Goal: Information Seeking & Learning: Learn about a topic

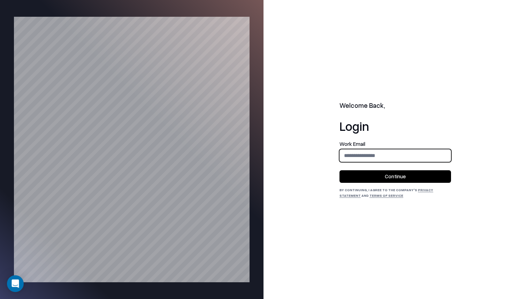
click at [400, 151] on input "email" at bounding box center [395, 155] width 111 height 13
type input "**********"
click at [401, 178] on button "Continue" at bounding box center [394, 176] width 111 height 13
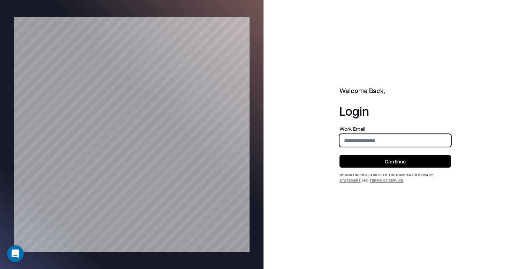
click at [368, 140] on input "email" at bounding box center [395, 140] width 111 height 13
type input "**********"
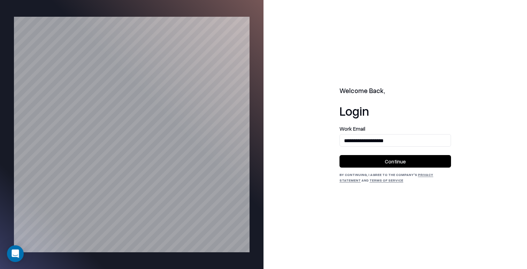
click at [403, 165] on button "Continue" at bounding box center [394, 161] width 111 height 13
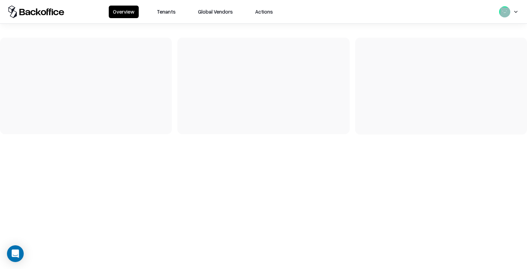
click at [168, 15] on button "Tenants" at bounding box center [166, 12] width 27 height 13
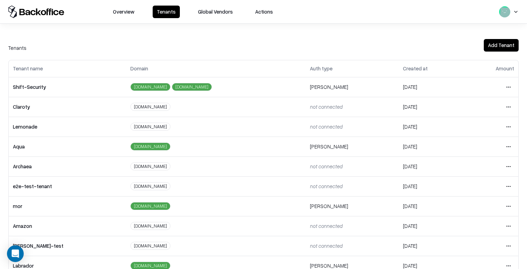
scroll to position [154, 0]
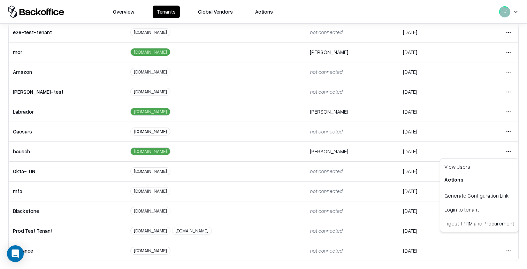
click at [508, 151] on html "Overview Tenants Global Vendors Actions Tenants Add Tenant Tenant name Domain A…" at bounding box center [263, 134] width 527 height 269
click at [461, 210] on div "Login to tenant" at bounding box center [478, 209] width 75 height 14
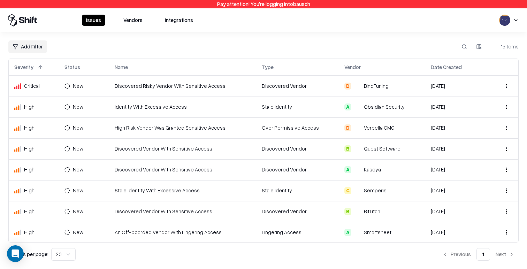
click at [129, 22] on button "Vendors" at bounding box center [133, 20] width 28 height 11
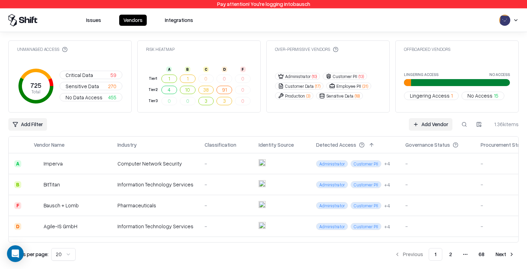
click at [459, 125] on button at bounding box center [464, 124] width 13 height 13
click at [469, 126] on button at bounding box center [464, 124] width 13 height 13
paste input "******"
type input "******"
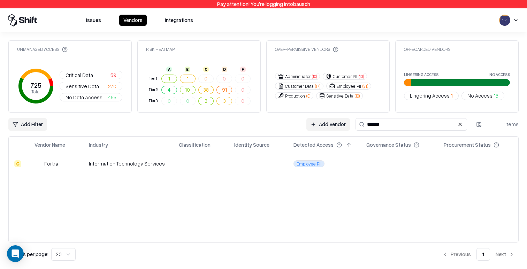
click at [174, 167] on td "-" at bounding box center [201, 163] width 56 height 21
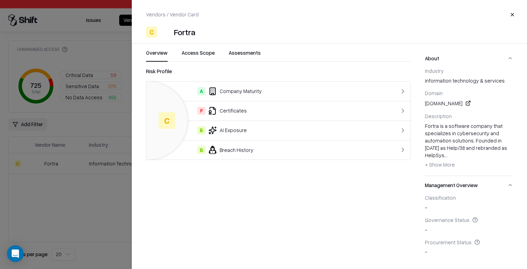
click at [230, 144] on td "B Breach History" at bounding box center [263, 150] width 234 height 20
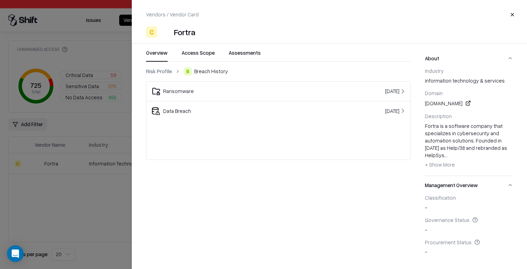
click at [214, 89] on div "Ransomware" at bounding box center [231, 91] width 158 height 8
click at [242, 87] on div "Ransomware" at bounding box center [231, 91] width 158 height 8
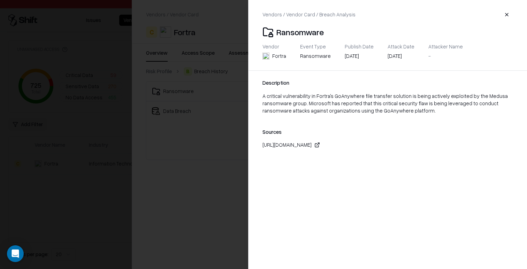
click at [311, 146] on div "https://www.infosecurity-magazine.com/news/microsoft-critical-goanywhere/" at bounding box center [286, 144] width 49 height 7
drag, startPoint x: 210, startPoint y: 111, endPoint x: 193, endPoint y: 114, distance: 17.2
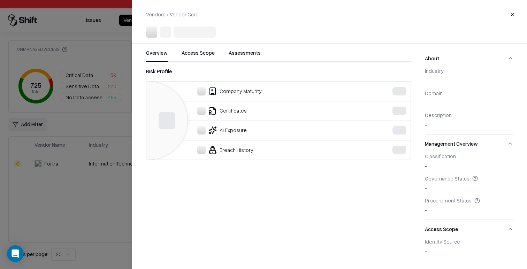
click at [117, 121] on div at bounding box center [263, 134] width 527 height 269
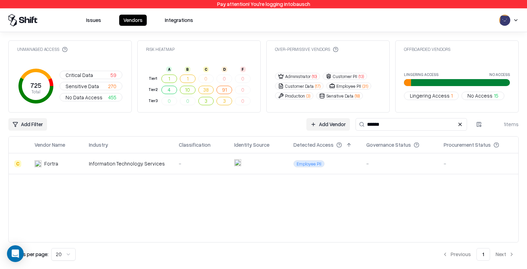
click at [182, 163] on div "-" at bounding box center [201, 163] width 45 height 7
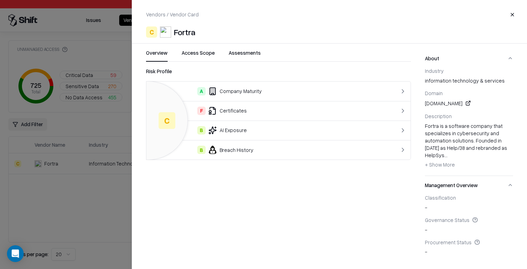
click at [257, 114] on div "F Certificates" at bounding box center [263, 111] width 223 height 8
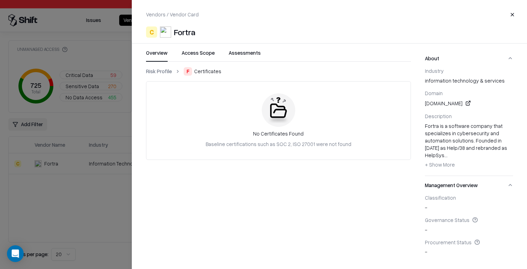
click at [152, 72] on link "Risk Profile" at bounding box center [159, 71] width 26 height 7
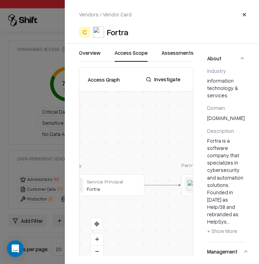
click at [134, 54] on button "Access Scope" at bounding box center [131, 55] width 33 height 13
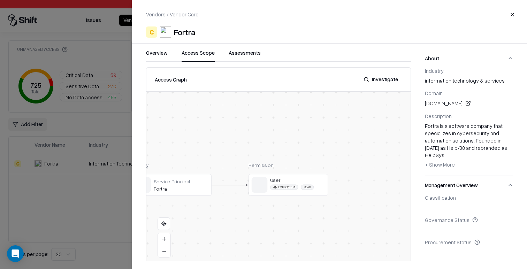
click at [159, 250] on button at bounding box center [164, 251] width 13 height 12
click at [378, 83] on button "Investigate" at bounding box center [380, 79] width 43 height 13
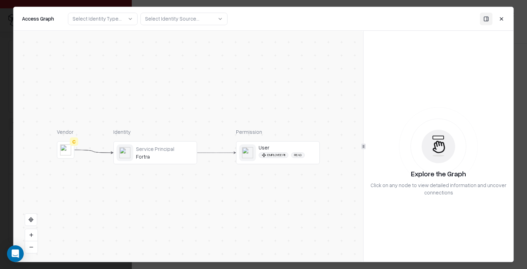
drag, startPoint x: 175, startPoint y: 163, endPoint x: 178, endPoint y: 167, distance: 4.7
click at [175, 163] on div "Service Principal Fortra" at bounding box center [155, 152] width 84 height 23
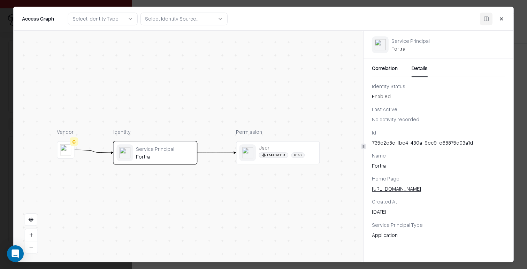
click at [414, 64] on button "Details" at bounding box center [419, 70] width 16 height 13
click at [289, 152] on div "User Employee PII Read" at bounding box center [287, 152] width 58 height 17
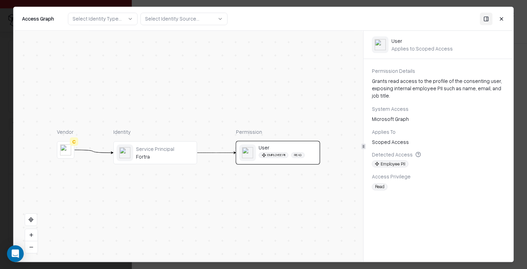
click at [413, 82] on div "Grants read access to the profile of the consenting user, exposing internal emp…" at bounding box center [438, 88] width 133 height 22
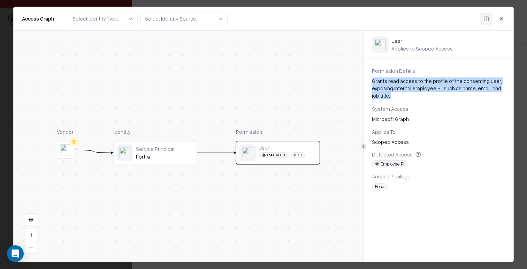
click at [413, 82] on div "Grants read access to the profile of the consenting user, exposing internal emp…" at bounding box center [438, 88] width 133 height 22
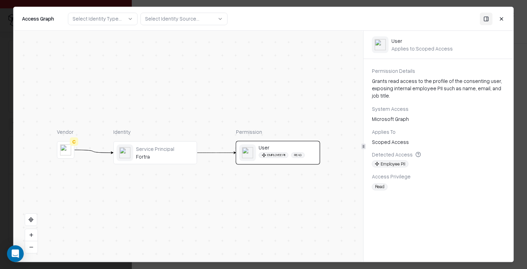
click at [423, 106] on div "System Access" at bounding box center [438, 108] width 133 height 7
click at [503, 19] on button "Close" at bounding box center [501, 19] width 13 height 13
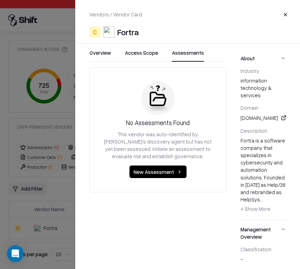
drag, startPoint x: 180, startPoint y: 55, endPoint x: 223, endPoint y: 20, distance: 55.5
click at [181, 54] on button "Assessments" at bounding box center [188, 55] width 32 height 13
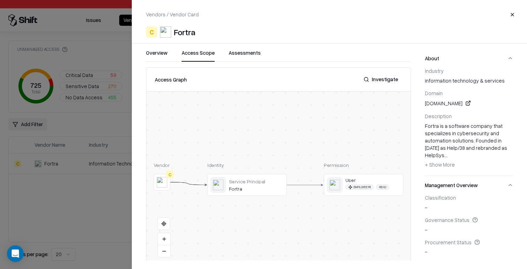
click at [200, 52] on button "Access Scope" at bounding box center [197, 55] width 33 height 13
click at [164, 53] on button "Overview" at bounding box center [157, 55] width 22 height 13
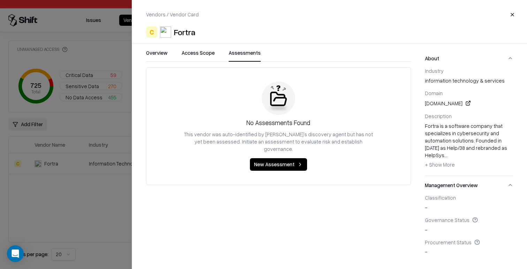
click at [248, 55] on button "Assessments" at bounding box center [245, 55] width 32 height 13
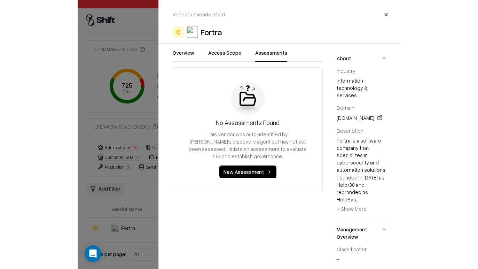
scroll to position [88, 0]
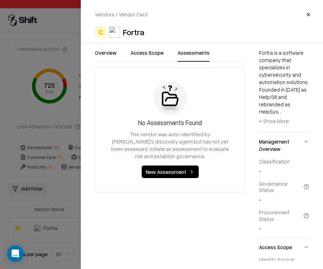
click at [152, 55] on button "Access Scope" at bounding box center [147, 55] width 33 height 13
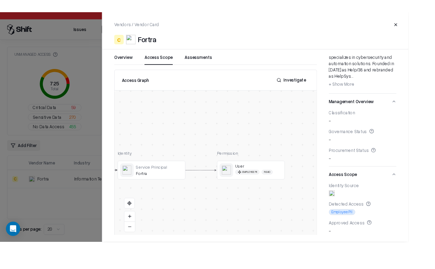
scroll to position [80, 0]
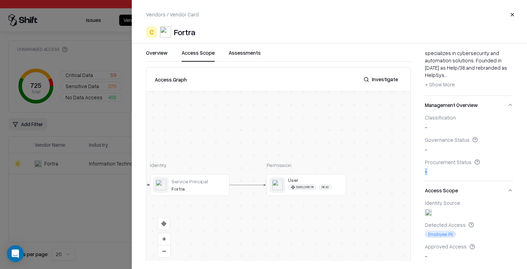
drag, startPoint x: 433, startPoint y: 165, endPoint x: 419, endPoint y: 165, distance: 13.9
click at [420, 165] on div "Overview Access Scope Assessments Access Graph Investigate Vendor C Identity Se…" at bounding box center [329, 154] width 395 height 211
click at [441, 159] on div "Procurement Status" at bounding box center [469, 162] width 88 height 6
drag, startPoint x: 441, startPoint y: 153, endPoint x: 446, endPoint y: 165, distance: 13.0
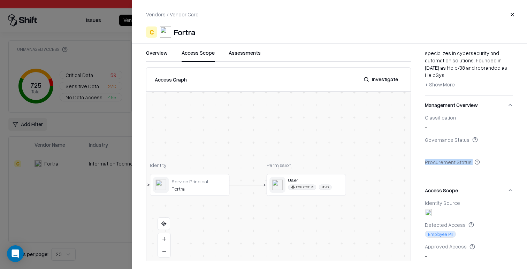
click at [441, 159] on div "Procurement Status" at bounding box center [469, 162] width 88 height 6
click at [446, 165] on div "Procurement Status -" at bounding box center [469, 167] width 88 height 17
drag, startPoint x: 424, startPoint y: 165, endPoint x: 440, endPoint y: 165, distance: 15.3
click at [434, 164] on div "Overview Access Scope Assessments Access Graph Investigate Vendor C Identity Se…" at bounding box center [329, 154] width 395 height 211
drag, startPoint x: 440, startPoint y: 165, endPoint x: 526, endPoint y: 151, distance: 87.5
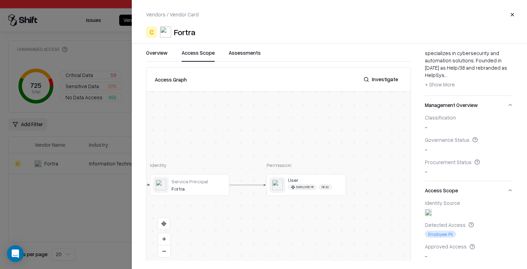
click at [440, 165] on div "Procurement Status -" at bounding box center [469, 167] width 88 height 17
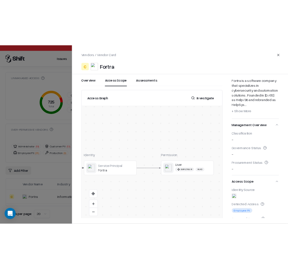
scroll to position [88, 0]
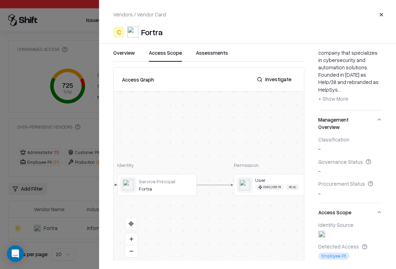
click at [0, 0] on div at bounding box center [0, 0] width 0 height 0
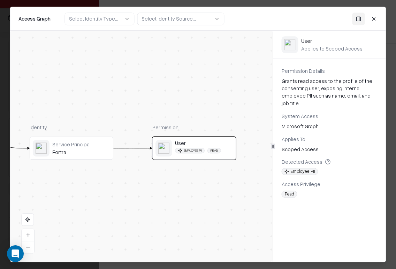
drag, startPoint x: 239, startPoint y: 191, endPoint x: 210, endPoint y: 187, distance: 28.5
click at [210, 187] on div "Vendor C Identity Service Principal Fortra Permission User Employee PII Read" at bounding box center [141, 146] width 262 height 231
click at [375, 17] on button "Close" at bounding box center [374, 19] width 13 height 13
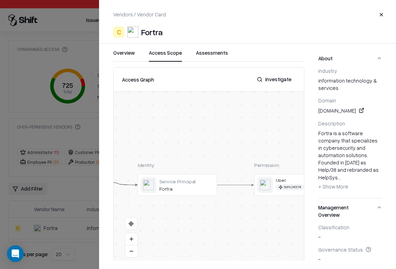
click at [0, 0] on div at bounding box center [0, 0] width 0 height 0
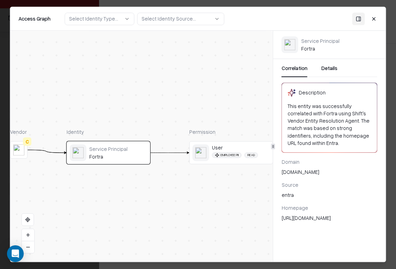
click at [324, 67] on button "Details" at bounding box center [329, 70] width 16 height 13
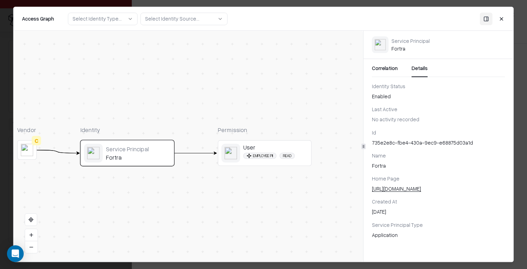
drag, startPoint x: 286, startPoint y: 79, endPoint x: 325, endPoint y: 71, distance: 39.8
click at [325, 71] on div "Vendor C Identity Service Principal Fortra Permission User Employee PII Read" at bounding box center [188, 146] width 349 height 231
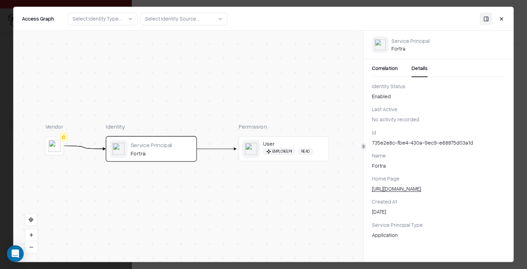
drag, startPoint x: 324, startPoint y: 71, endPoint x: 340, endPoint y: 71, distance: 16.7
click at [340, 71] on div "Vendor C Identity Service Principal Fortra Permission User Employee PII Read" at bounding box center [188, 146] width 349 height 231
click at [274, 21] on div "Access Graph Select Identity Type... Select Identity Source... Close" at bounding box center [263, 19] width 483 height 13
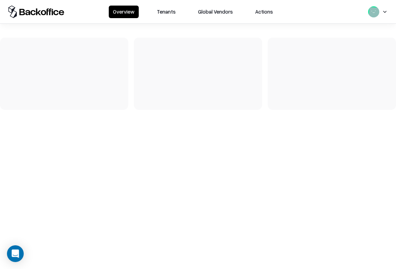
drag, startPoint x: 0, startPoint y: 0, endPoint x: 160, endPoint y: 12, distance: 160.7
click at [156, 13] on button "Tenants" at bounding box center [166, 12] width 27 height 13
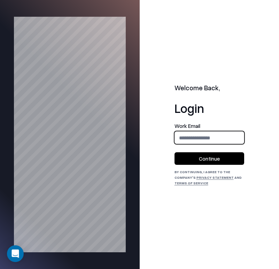
click at [205, 138] on input "email" at bounding box center [209, 137] width 69 height 13
type input "**********"
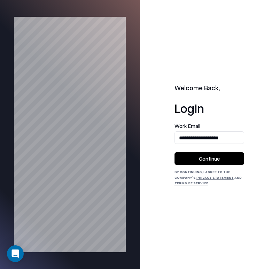
click at [209, 157] on button "Continue" at bounding box center [210, 158] width 70 height 13
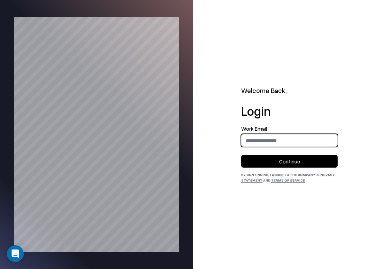
click at [279, 140] on input "email" at bounding box center [290, 140] width 96 height 13
type input "**********"
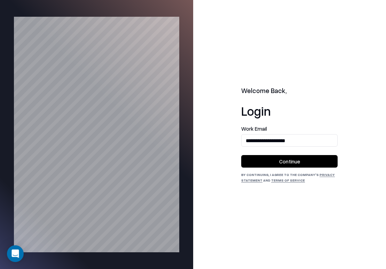
click at [278, 159] on button "Continue" at bounding box center [289, 161] width 96 height 13
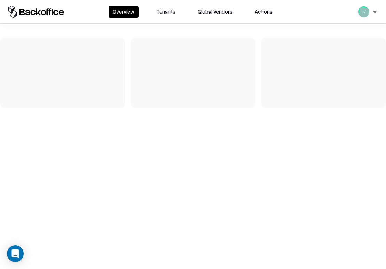
click at [160, 15] on button "Tenants" at bounding box center [166, 12] width 27 height 13
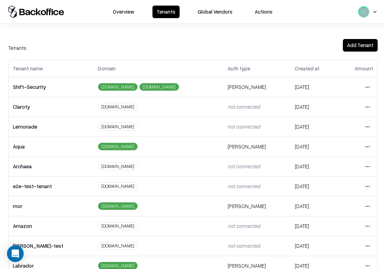
click at [368, 128] on html "Overview Tenants Global Vendors Actions Tenants Add Tenant Tenant name Domain A…" at bounding box center [193, 134] width 386 height 269
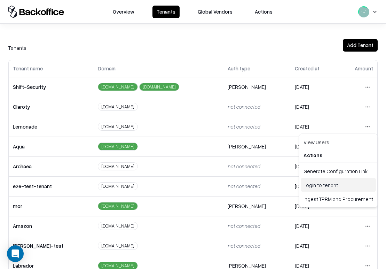
click at [325, 184] on div "Login to tenant" at bounding box center [338, 185] width 75 height 14
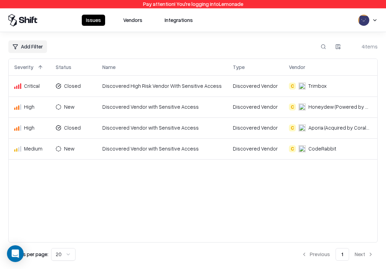
click at [127, 19] on button "Vendors" at bounding box center [133, 20] width 28 height 11
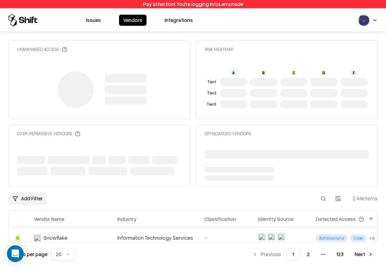
click at [320, 211] on th "Detected Access" at bounding box center [355, 219] width 90 height 17
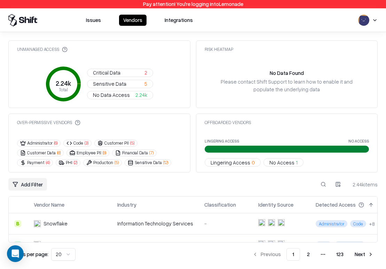
drag, startPoint x: 320, startPoint y: 185, endPoint x: 314, endPoint y: 186, distance: 7.0
click at [320, 185] on button at bounding box center [323, 184] width 13 height 13
paste input "******"
type input "******"
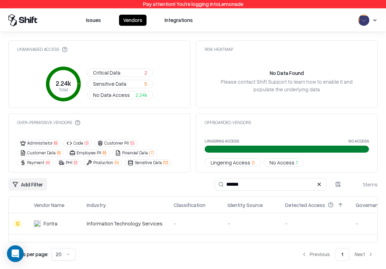
click at [174, 222] on div "-" at bounding box center [195, 223] width 43 height 7
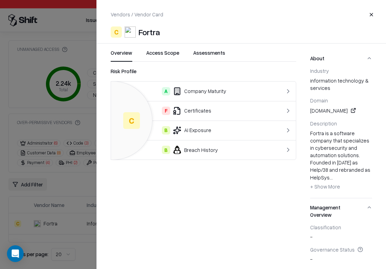
click at [176, 55] on button "Access Scope" at bounding box center [162, 55] width 33 height 13
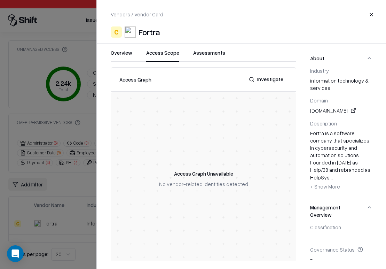
click at [203, 53] on button "Assessments" at bounding box center [209, 55] width 32 height 13
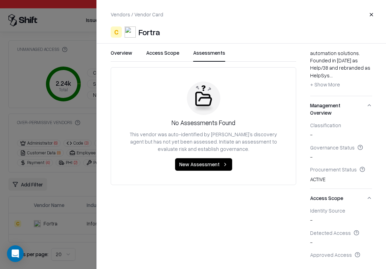
scroll to position [117, 0]
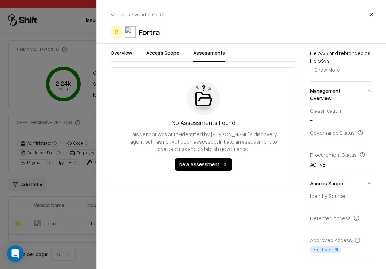
click at [319, 157] on div "Procurement Status ACTIVE" at bounding box center [341, 160] width 62 height 17
click at [327, 175] on button "Access Scope" at bounding box center [341, 183] width 62 height 18
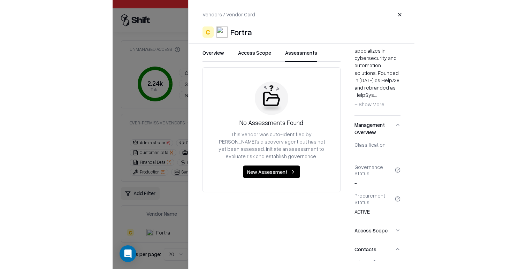
scroll to position [124, 0]
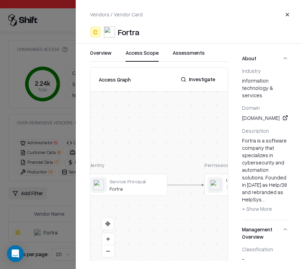
drag, startPoint x: 138, startPoint y: 52, endPoint x: 240, endPoint y: 0, distance: 114.4
click at [138, 52] on button "Access Scope" at bounding box center [141, 55] width 33 height 13
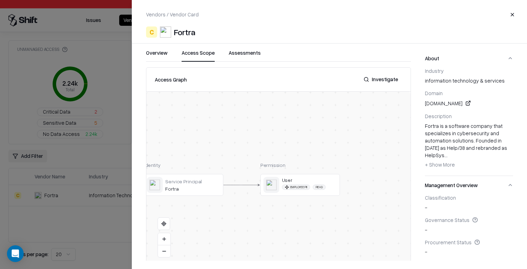
click at [0, 0] on div at bounding box center [0, 0] width 0 height 0
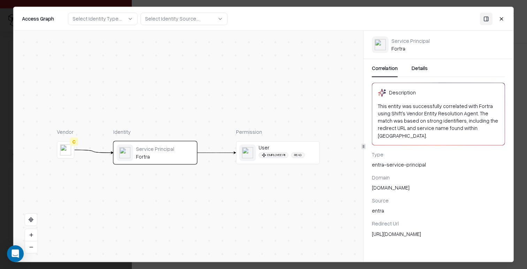
click at [386, 67] on button "Details" at bounding box center [419, 70] width 16 height 13
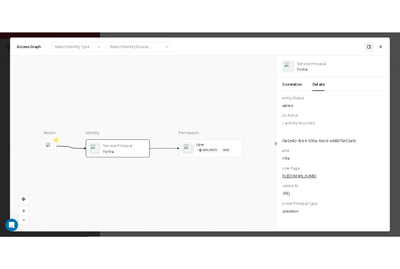
scroll to position [0, 0]
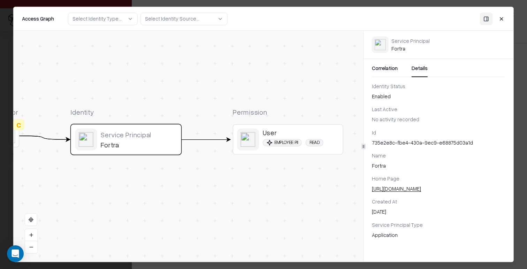
drag, startPoint x: 288, startPoint y: 176, endPoint x: 265, endPoint y: 163, distance: 26.0
click at [265, 163] on div "Vendor C Identity Service Principal Fortra Permission User Employee PII Read" at bounding box center [188, 146] width 349 height 231
click at [311, 141] on span "Read" at bounding box center [314, 142] width 18 height 7
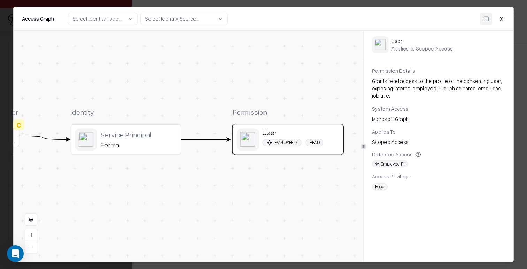
click at [386, 81] on div "Grants read access to the profile of the consenting user, exposing internal emp…" at bounding box center [438, 88] width 133 height 22
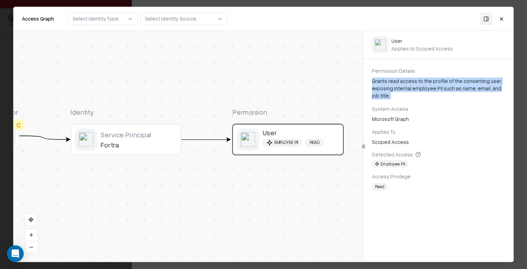
click at [386, 81] on div "Grants read access to the profile of the consenting user, exposing internal emp…" at bounding box center [438, 88] width 133 height 22
copy div "Grants read access to the profile of the consenting user, exposing internal emp…"
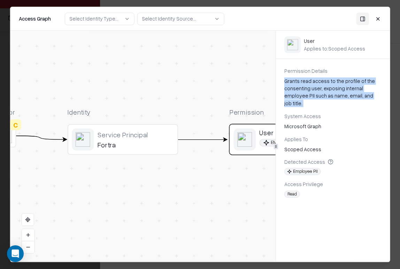
click at [114, 144] on div "Fortra" at bounding box center [136, 144] width 76 height 8
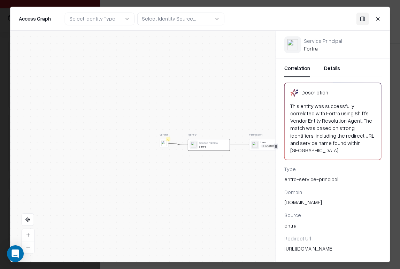
click at [381, 18] on button "Close" at bounding box center [377, 19] width 13 height 13
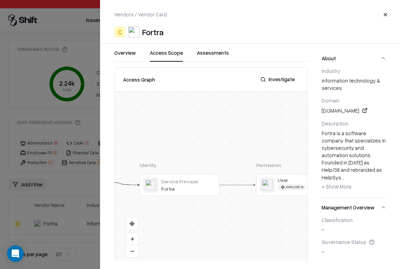
click at [386, 14] on button "Close" at bounding box center [385, 14] width 13 height 13
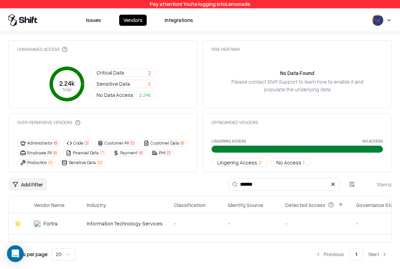
click at [386, 21] on html "Pay attention! You're logging into Lemonade Issues Vendors Integrations Unmanag…" at bounding box center [200, 134] width 400 height 269
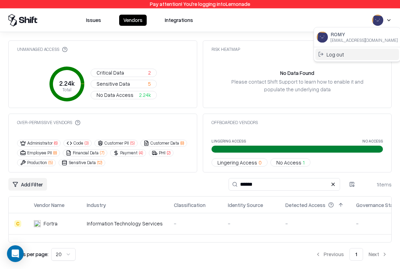
click at [356, 55] on div "Log out" at bounding box center [357, 53] width 84 height 11
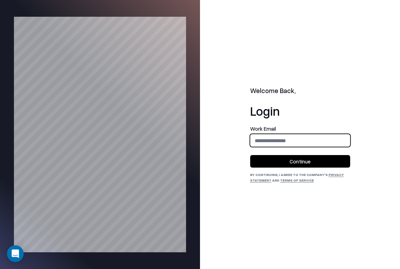
click at [284, 138] on input "email" at bounding box center [299, 140] width 99 height 13
type input "**********"
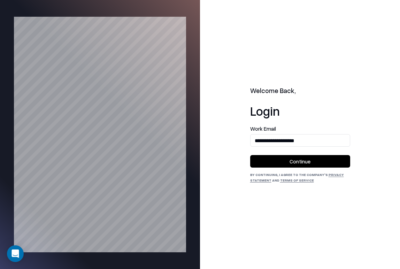
click at [292, 162] on button "Continue" at bounding box center [300, 161] width 100 height 13
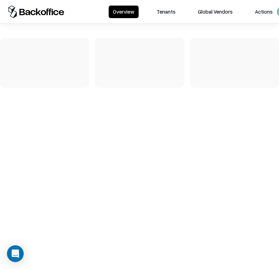
drag, startPoint x: 163, startPoint y: 11, endPoint x: 178, endPoint y: 55, distance: 46.8
click at [163, 11] on button "Tenants" at bounding box center [166, 12] width 27 height 13
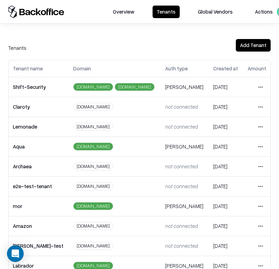
scroll to position [154, 0]
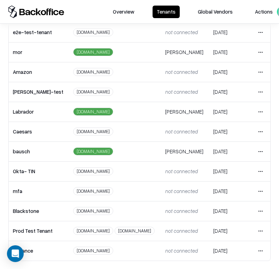
click at [261, 149] on html "Overview Tenants Global Vendors Actions Tenants Add Tenant Tenant name Domain A…" at bounding box center [139, 134] width 279 height 269
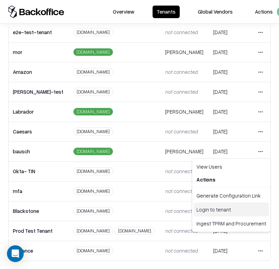
click at [234, 214] on div "Login to tenant" at bounding box center [231, 209] width 75 height 14
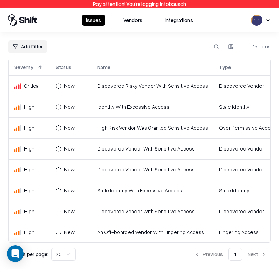
click at [136, 17] on button "Vendors" at bounding box center [133, 20] width 28 height 11
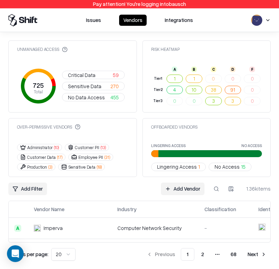
click at [209, 208] on div "Classification" at bounding box center [220, 209] width 32 height 7
click at [219, 186] on button at bounding box center [216, 189] width 13 height 13
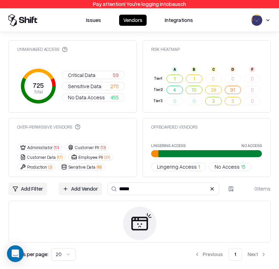
click at [155, 192] on input "*****" at bounding box center [163, 189] width 111 height 13
paste input "*"
type input "******"
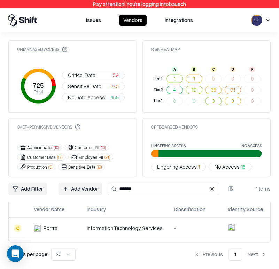
click at [150, 227] on div "Information Technology Services" at bounding box center [125, 227] width 76 height 7
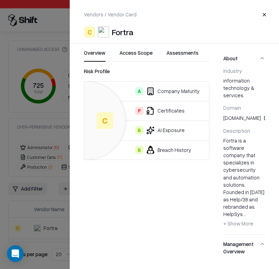
click at [148, 54] on button "Access Scope" at bounding box center [135, 55] width 33 height 13
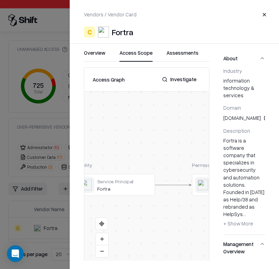
click at [0, 0] on div at bounding box center [0, 0] width 0 height 0
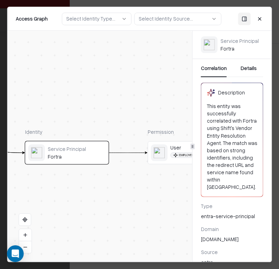
drag, startPoint x: 260, startPoint y: 15, endPoint x: 250, endPoint y: 28, distance: 16.1
click at [260, 15] on button "Close" at bounding box center [260, 19] width 13 height 13
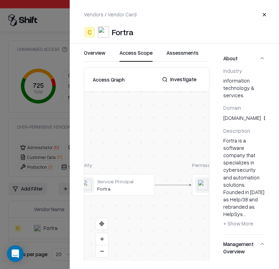
click at [91, 52] on button "Overview" at bounding box center [95, 55] width 22 height 13
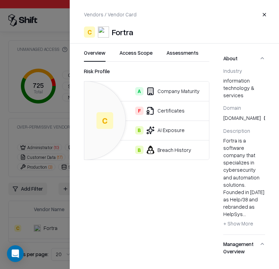
click at [173, 95] on div "A Company Maturity" at bounding box center [145, 91] width 110 height 8
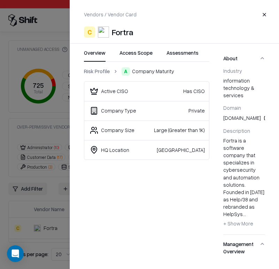
click at [97, 71] on link "Risk Profile" at bounding box center [97, 71] width 26 height 7
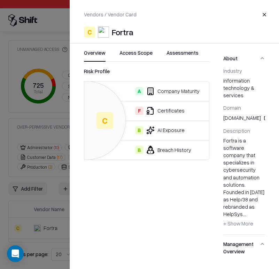
click at [168, 129] on div "B AI Exposure" at bounding box center [145, 130] width 110 height 8
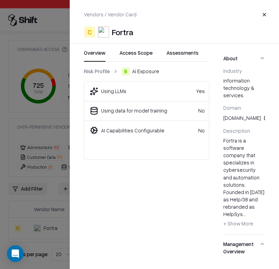
click at [88, 70] on link "Risk Profile" at bounding box center [97, 71] width 26 height 7
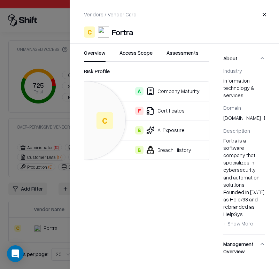
click at [167, 151] on div "B Breach History" at bounding box center [145, 150] width 110 height 8
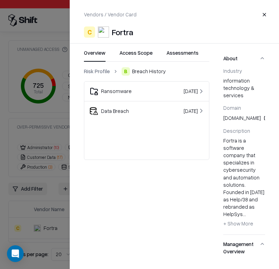
click at [95, 70] on link "Risk Profile" at bounding box center [97, 71] width 26 height 7
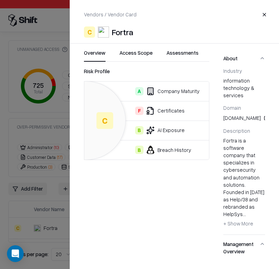
click at [166, 111] on div "F Certificates" at bounding box center [145, 111] width 110 height 8
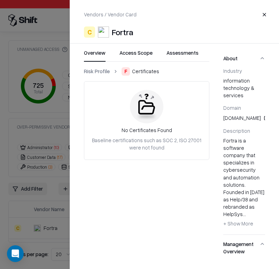
click at [91, 69] on link "Risk Profile" at bounding box center [97, 71] width 26 height 7
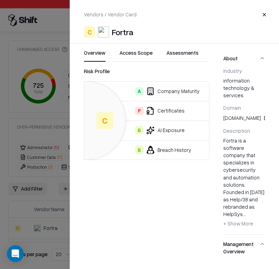
click at [262, 119] on link at bounding box center [266, 118] width 8 height 8
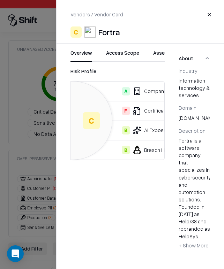
click at [123, 54] on button "Access Scope" at bounding box center [122, 55] width 33 height 13
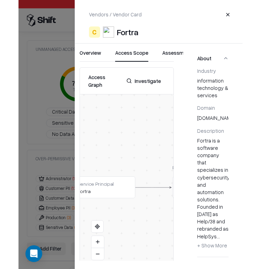
scroll to position [0, 0]
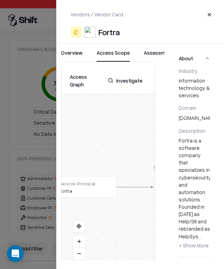
click at [0, 0] on button at bounding box center [0, 0] width 0 height 0
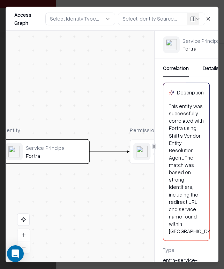
click at [175, 156] on div "This entity was successfully correlated with Fortra using Shift's Vendor Entity…" at bounding box center [186, 168] width 35 height 132
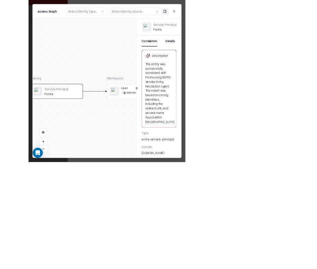
scroll to position [0, 0]
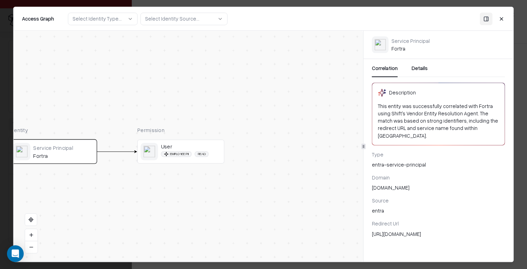
click at [279, 75] on button "Details" at bounding box center [419, 70] width 16 height 13
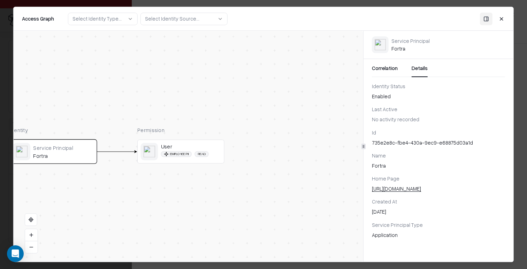
click at [279, 143] on div "735e2e8c-fbe4-430a-9ec9-e68875d03a1d" at bounding box center [438, 142] width 133 height 7
copy div "735e2e8c-fbe4-430a-9ec9-e68875d03a1d"
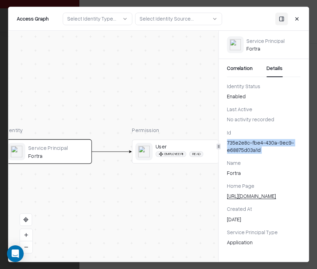
click at [239, 70] on button "Correlation" at bounding box center [240, 70] width 26 height 13
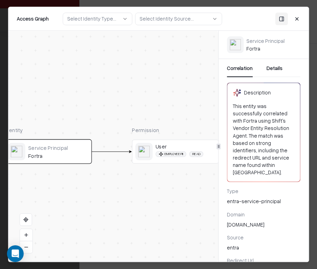
click at [143, 152] on object "entra" at bounding box center [143, 151] width 11 height 11
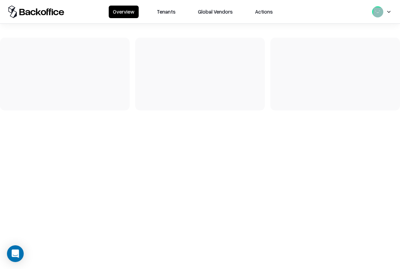
click at [161, 11] on button "Tenants" at bounding box center [166, 12] width 27 height 13
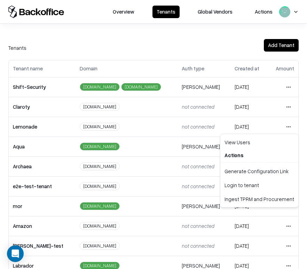
click at [288, 125] on html "Overview Tenants Global Vendors Actions Tenants Add Tenant Tenant name Domain A…" at bounding box center [153, 134] width 307 height 269
click at [270, 183] on div "Login to tenant" at bounding box center [259, 185] width 75 height 14
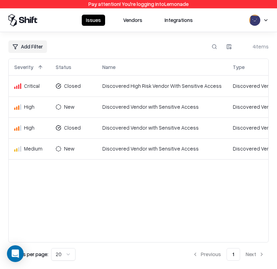
click at [128, 20] on button "Vendors" at bounding box center [133, 20] width 28 height 11
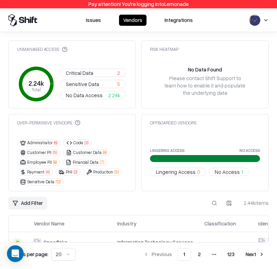
click at [212, 205] on button at bounding box center [214, 203] width 13 height 13
click at [213, 203] on button at bounding box center [214, 203] width 13 height 13
paste input "******"
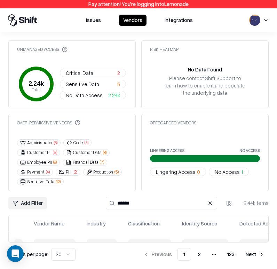
type input "******"
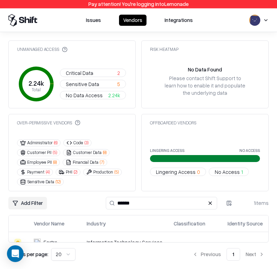
click at [113, 235] on td "Information Technology Services" at bounding box center [124, 242] width 87 height 21
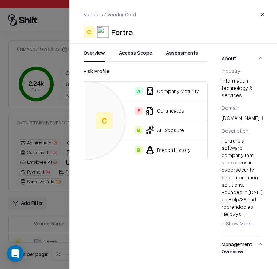
click at [139, 58] on button "Access Scope" at bounding box center [135, 55] width 33 height 13
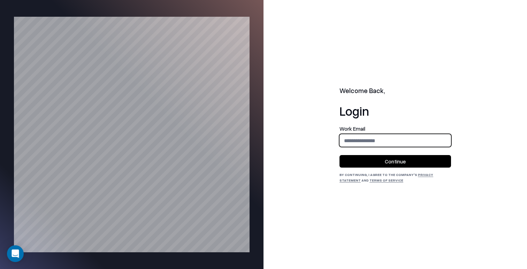
click at [356, 139] on input "email" at bounding box center [395, 140] width 111 height 13
type input "**********"
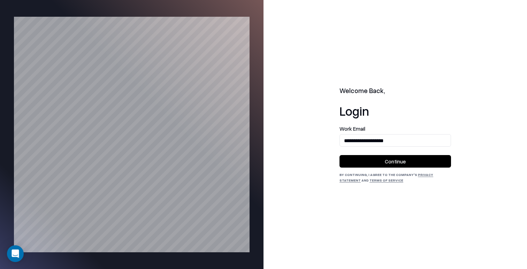
click at [392, 162] on button "Continue" at bounding box center [394, 161] width 111 height 13
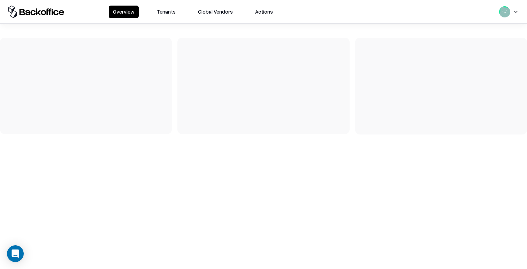
click at [169, 12] on button "Tenants" at bounding box center [166, 12] width 27 height 13
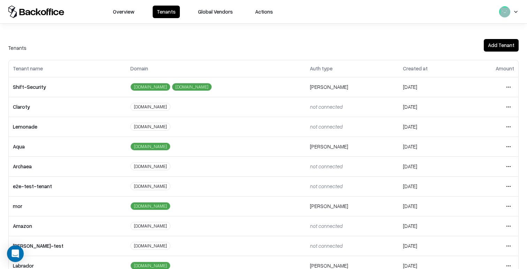
scroll to position [154, 0]
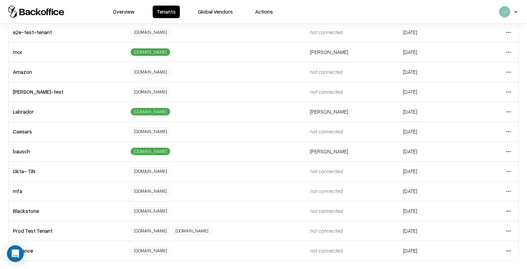
click at [507, 153] on html "Overview Tenants Global Vendors Actions Tenants Add Tenant Tenant name Domain A…" at bounding box center [263, 134] width 527 height 269
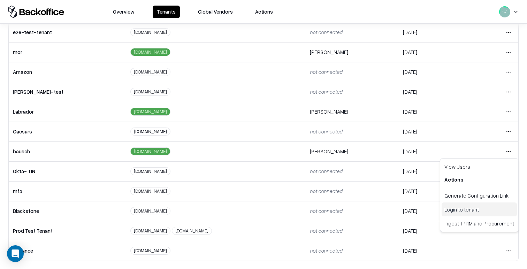
click at [479, 207] on div "Login to tenant" at bounding box center [478, 209] width 75 height 14
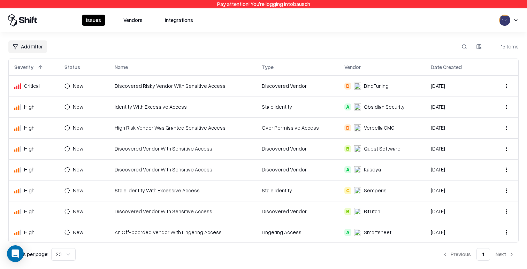
click at [241, 87] on td "Discovered Risky Vendor With Sensitive Access" at bounding box center [182, 86] width 147 height 21
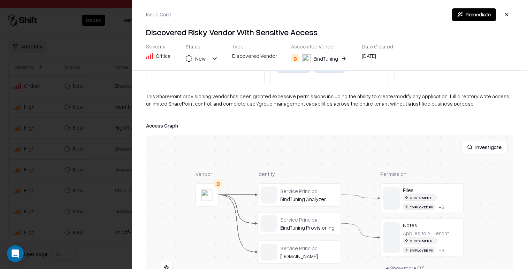
scroll to position [92, 0]
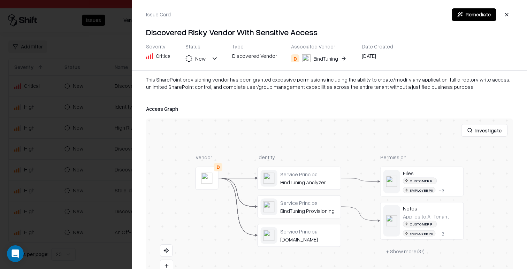
click at [492, 133] on button "Investigate" at bounding box center [484, 130] width 46 height 13
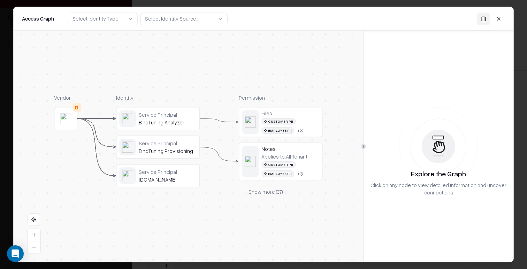
click at [179, 125] on div "BindTuning Analyzer" at bounding box center [168, 122] width 58 height 6
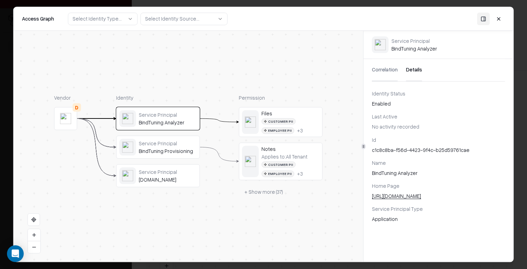
click at [415, 72] on button "Details" at bounding box center [414, 70] width 16 height 22
click at [397, 94] on div "Identity Status" at bounding box center [438, 93] width 133 height 7
click at [417, 118] on div "Last Active" at bounding box center [438, 116] width 133 height 7
